Goal: Find specific page/section: Find specific page/section

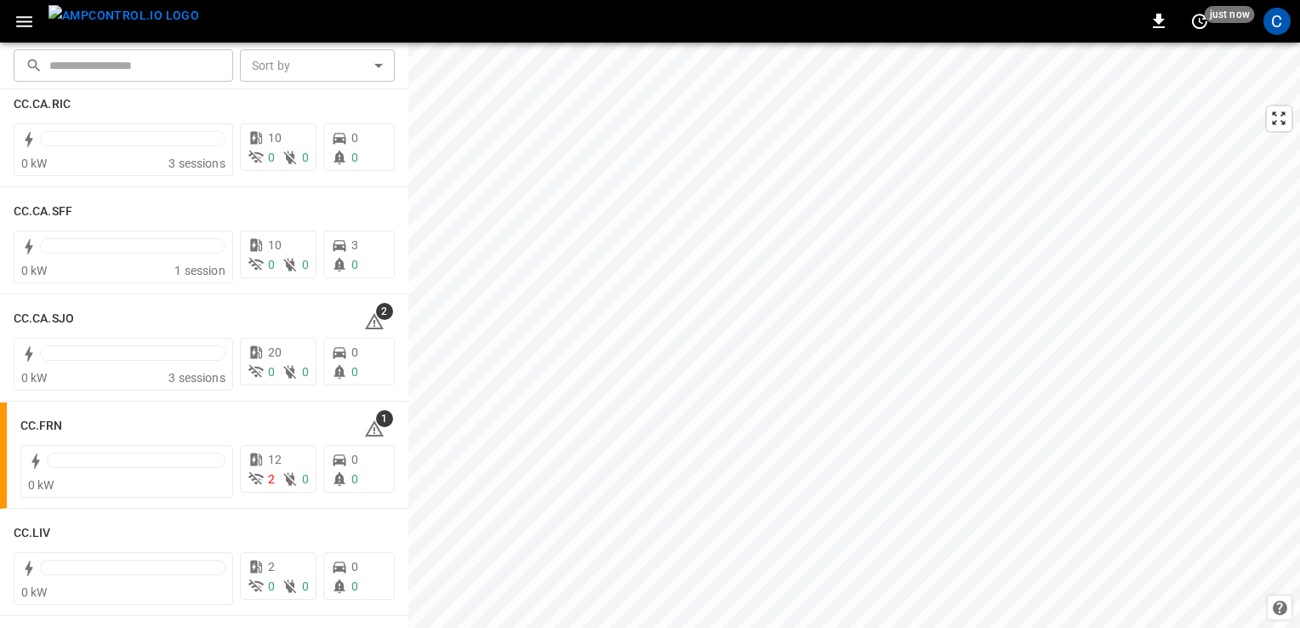
scroll to position [900, 0]
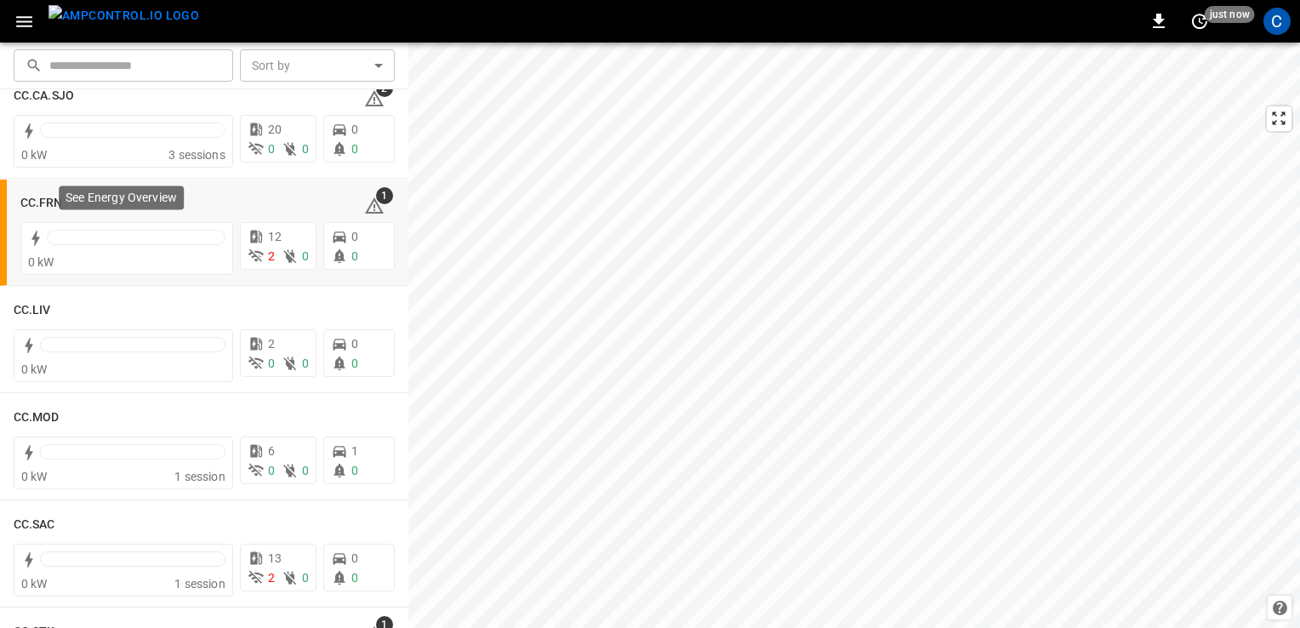
click at [57, 201] on div "See Energy Overview" at bounding box center [121, 202] width 128 height 37
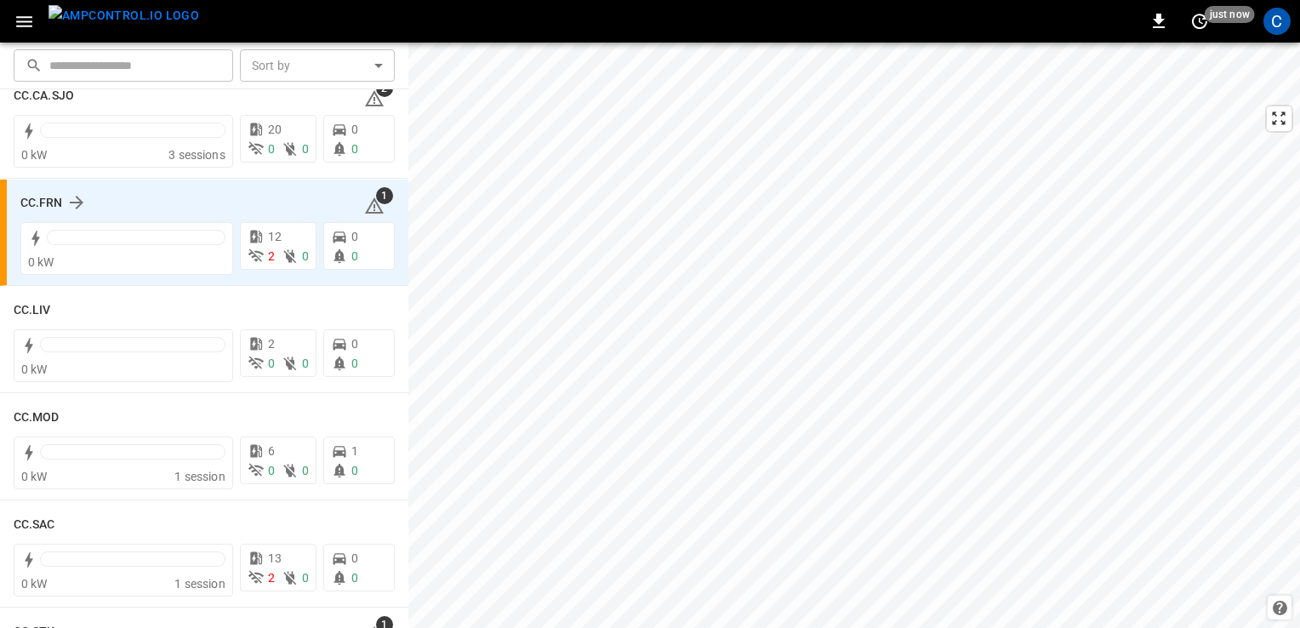
click at [226, 196] on div "CC.FRN" at bounding box center [181, 202] width 323 height 20
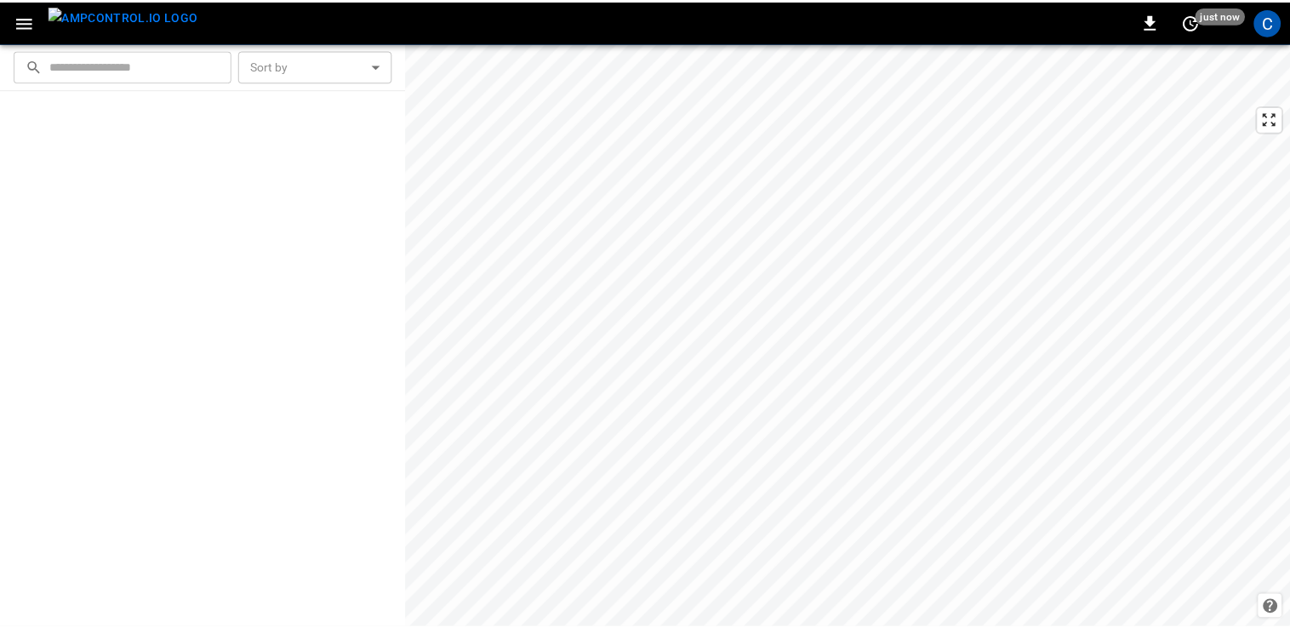
scroll to position [0, 0]
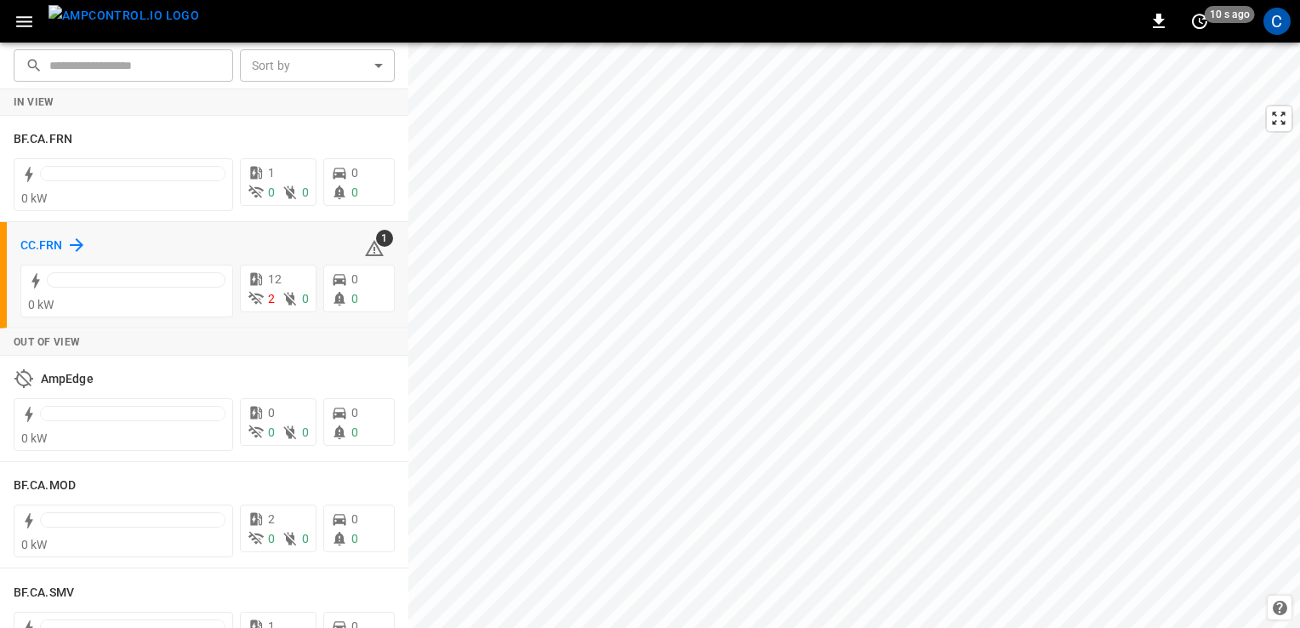
click at [42, 244] on h6 "CC.FRN" at bounding box center [41, 246] width 43 height 19
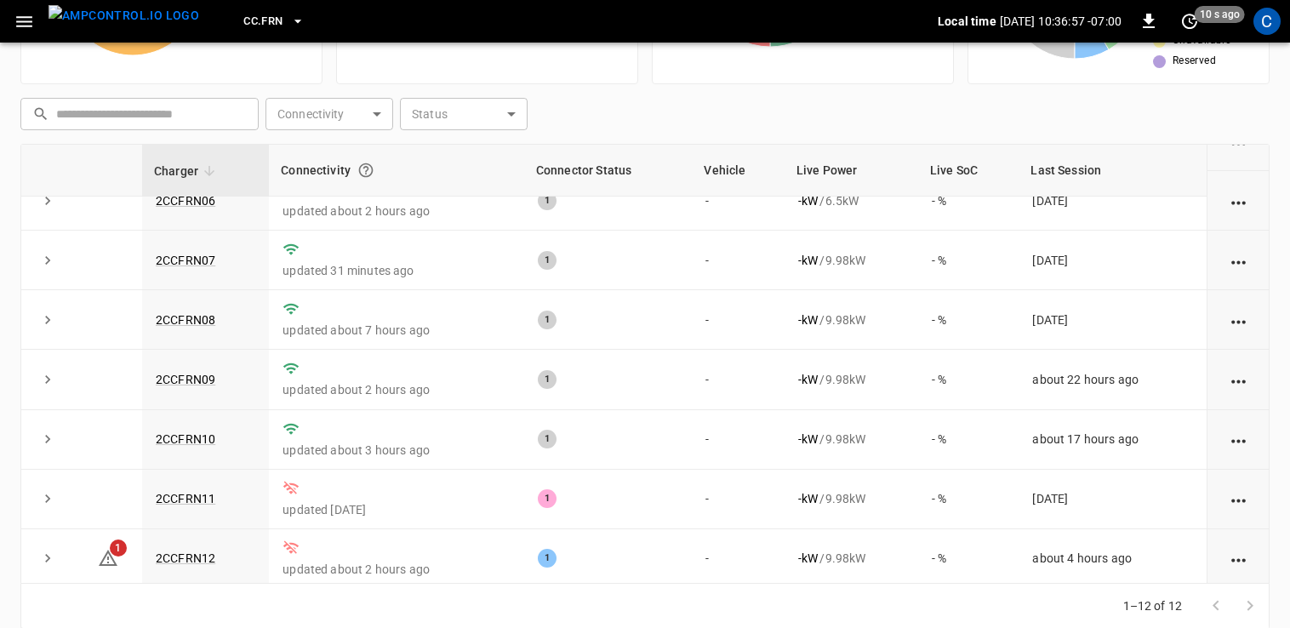
scroll to position [203, 0]
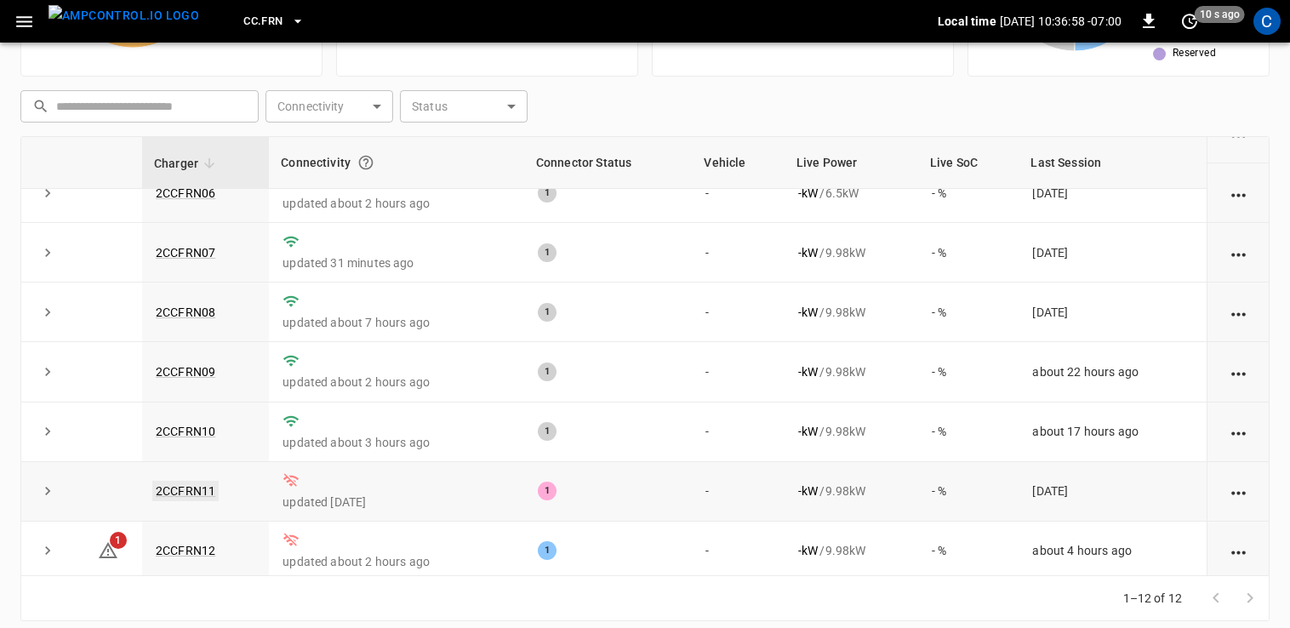
click at [201, 485] on link "2CCFRN11" at bounding box center [185, 491] width 66 height 20
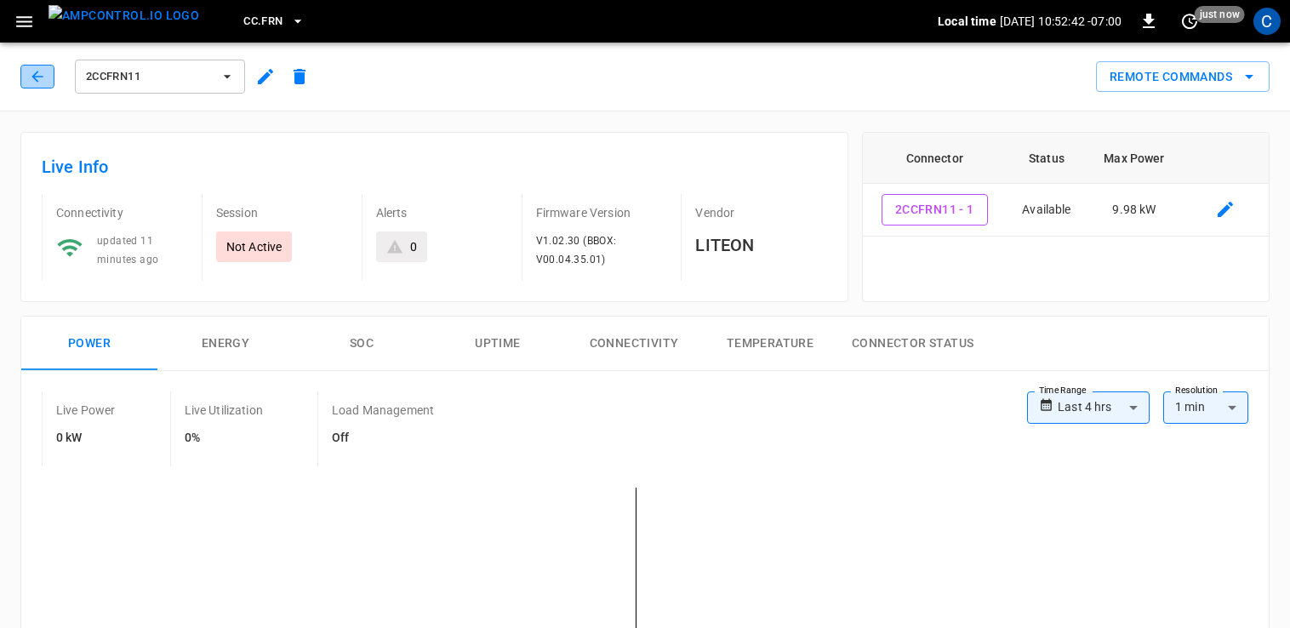
click at [37, 70] on icon "button" at bounding box center [37, 76] width 17 height 17
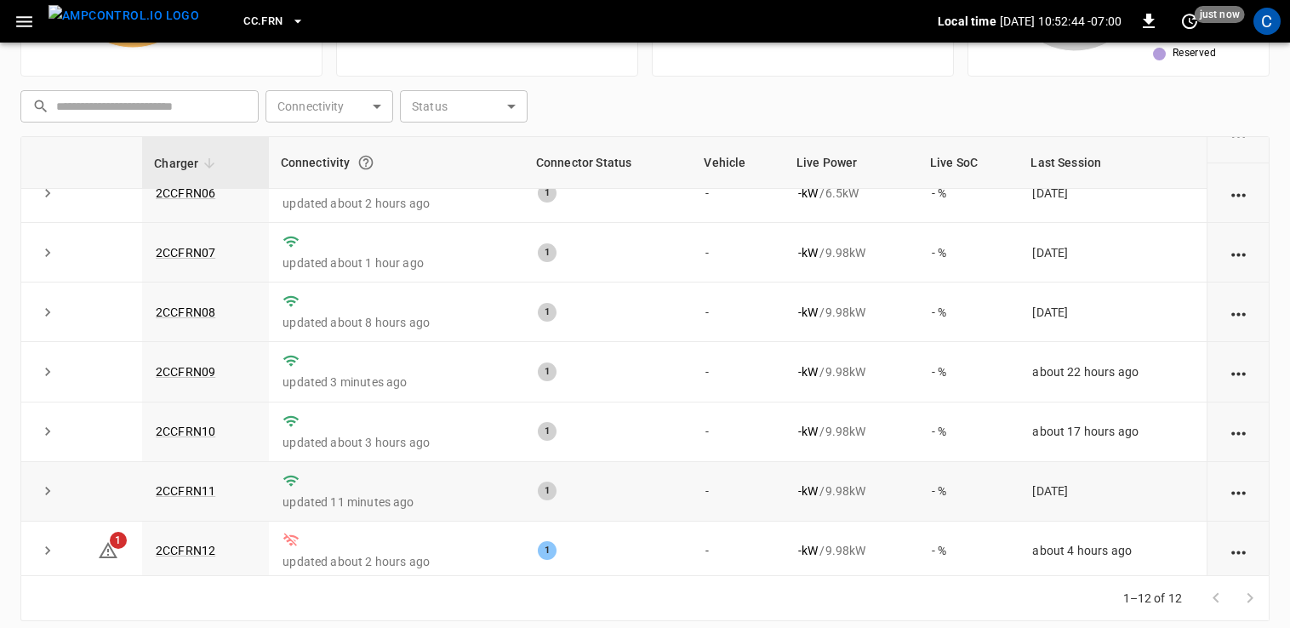
scroll to position [216, 0]
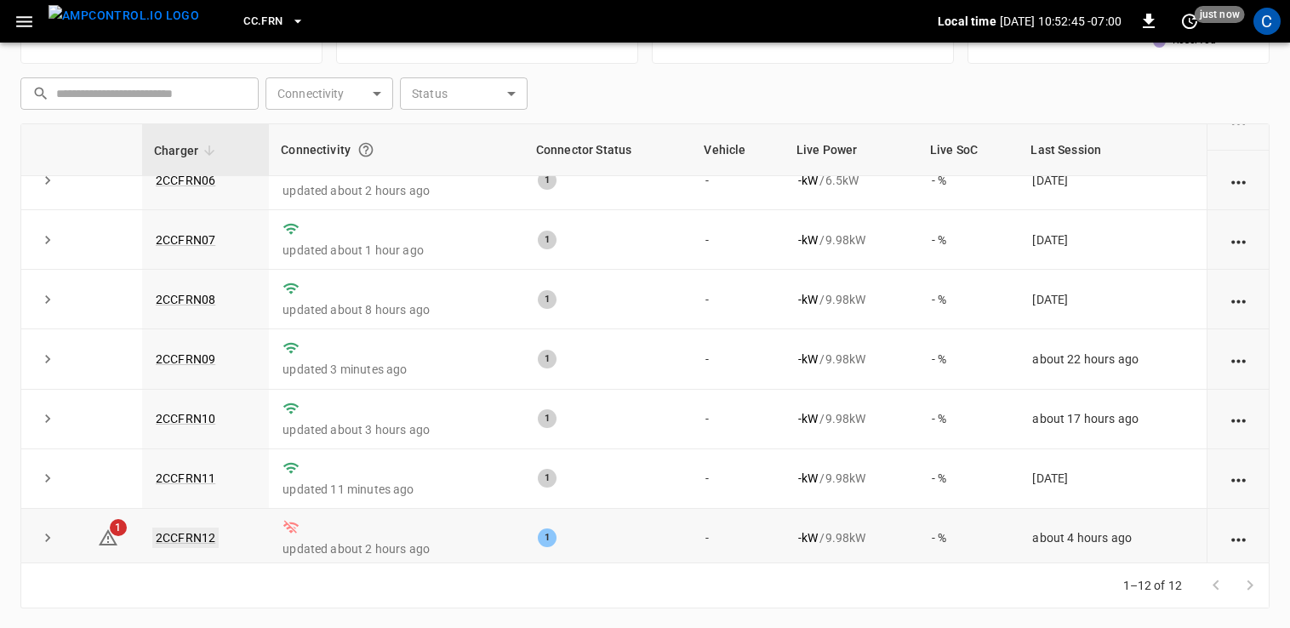
click at [192, 532] on link "2CCFRN12" at bounding box center [185, 537] width 66 height 20
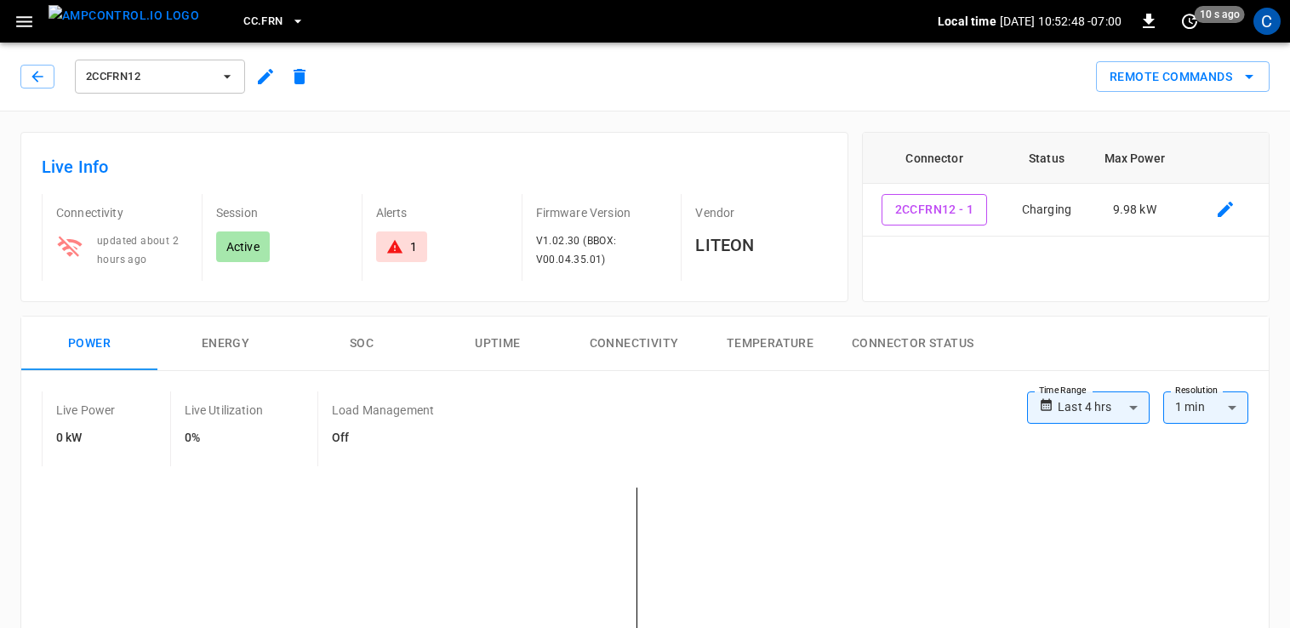
click at [187, 66] on button "2CCFRN12" at bounding box center [160, 77] width 170 height 34
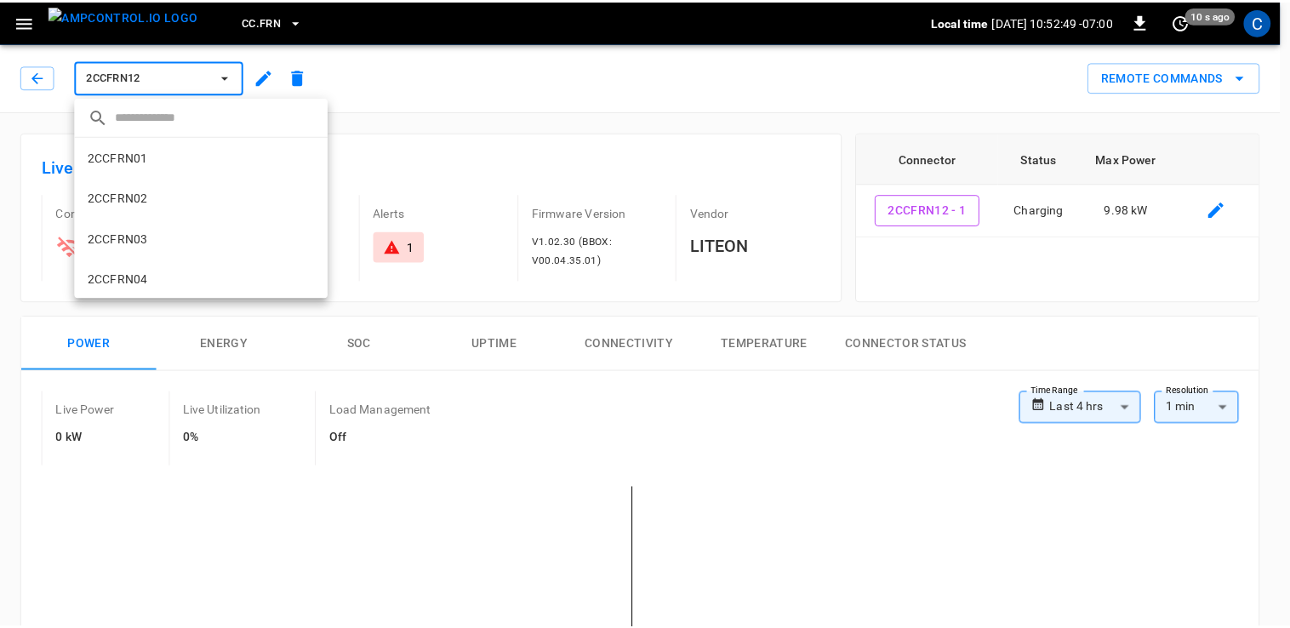
scroll to position [328, 0]
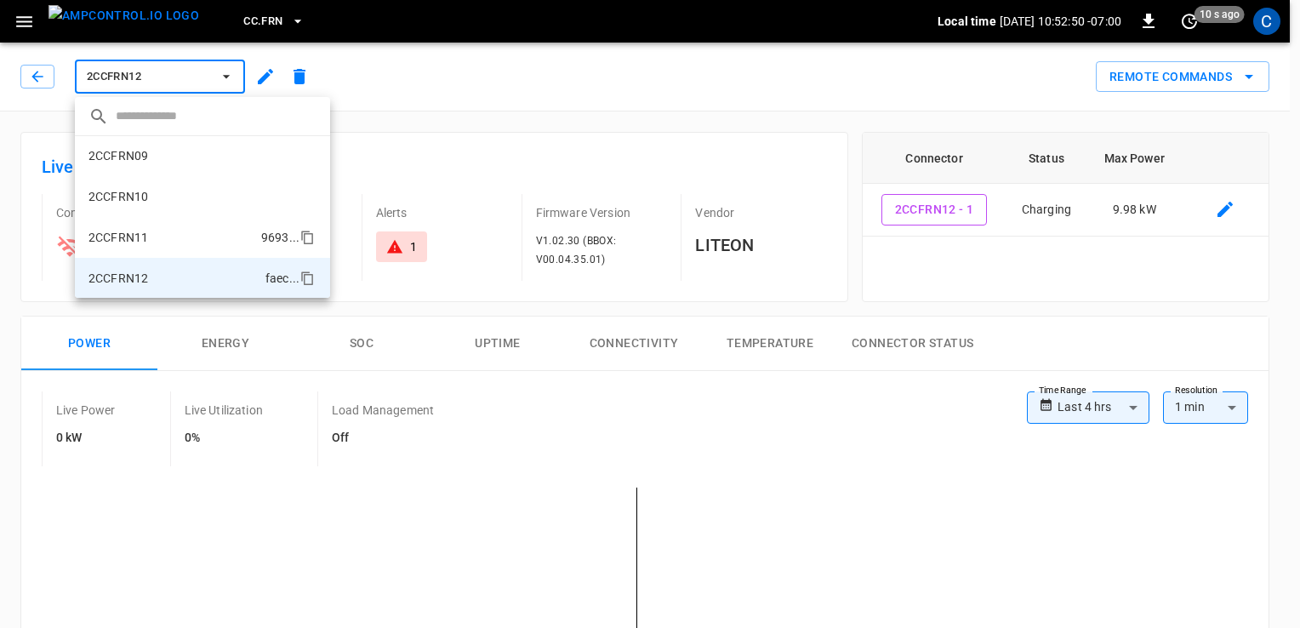
click at [170, 237] on li "2CCFRN11 9693 ..." at bounding box center [202, 237] width 255 height 41
